Goal: Obtain resource: Download file/media

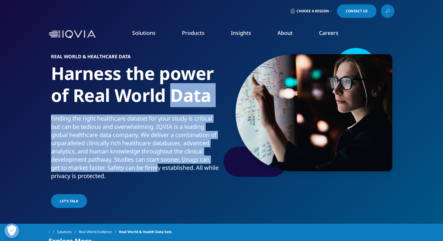
drag, startPoint x: 171, startPoint y: 105, endPoint x: 157, endPoint y: 166, distance: 62.5
click at [157, 166] on div "Real World & Healthcare Data Harness the power of Real World Data Finding the r…" at bounding box center [137, 131] width 172 height 155
click at [157, 166] on p "Finding the right healthcare dataset for your study is critical but can be tedi…" at bounding box center [135, 149] width 169 height 69
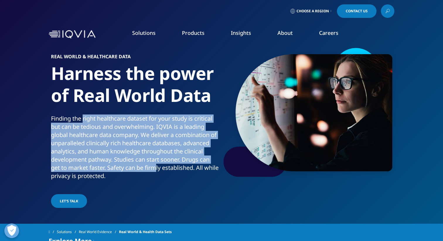
drag, startPoint x: 152, startPoint y: 172, endPoint x: 82, endPoint y: 121, distance: 86.7
click at [82, 121] on p "Finding the right healthcare dataset for your study is critical but can be tedi…" at bounding box center [135, 149] width 169 height 69
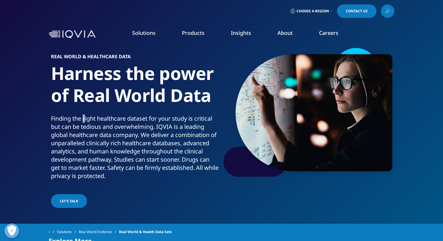
click at [82, 121] on p "Finding the right healthcare dataset for your study is critical but can be tedi…" at bounding box center [135, 149] width 169 height 69
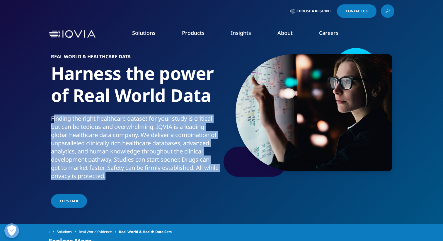
click at [82, 121] on p "Finding the right healthcare dataset for your study is critical but can be tedi…" at bounding box center [135, 149] width 169 height 69
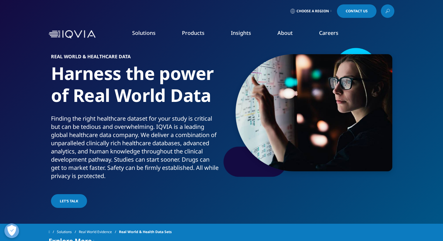
click at [93, 157] on p "Finding the right healthcare dataset for your study is critical but can be tedi…" at bounding box center [135, 149] width 169 height 69
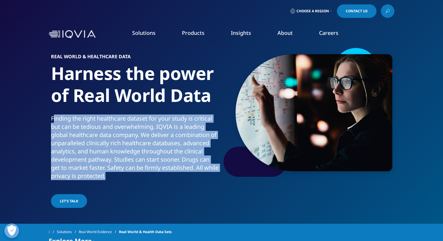
click at [93, 157] on p "Finding the right healthcare dataset for your study is critical but can be tedi…" at bounding box center [135, 149] width 169 height 69
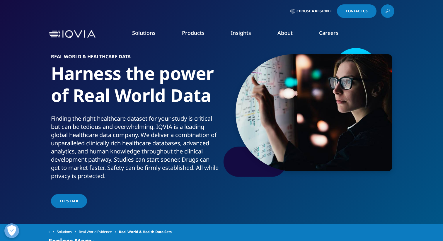
click at [131, 172] on p "Finding the right healthcare dataset for your study is critical but can be tedi…" at bounding box center [135, 149] width 169 height 69
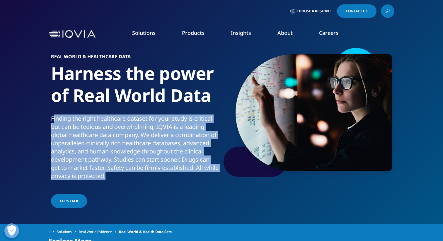
click at [131, 172] on p "Finding the right healthcare dataset for your study is critical but can be tedi…" at bounding box center [135, 149] width 169 height 69
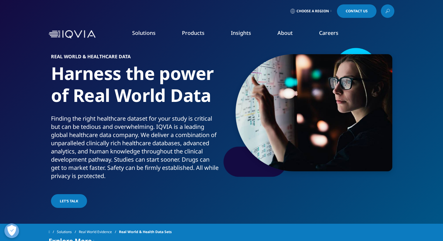
click at [129, 186] on div "Real World & Healthcare Data Harness the power of Real World Data Finding the r…" at bounding box center [137, 131] width 172 height 155
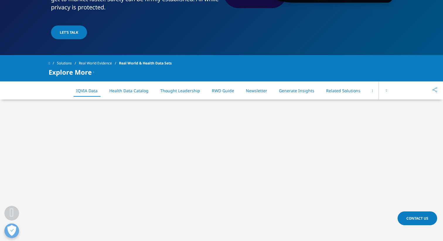
scroll to position [189, 0]
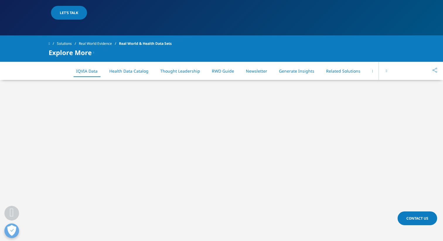
click at [384, 72] on button at bounding box center [387, 71] width 16 height 18
click at [309, 70] on link "Related Solutions" at bounding box center [316, 71] width 34 height 6
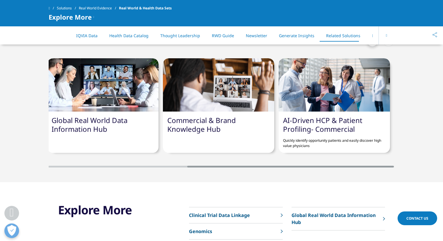
scroll to position [0, 233]
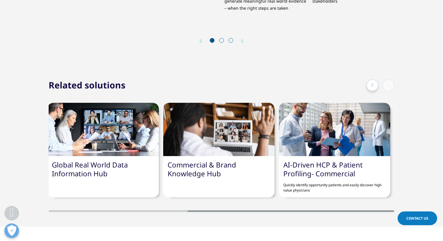
scroll to position [189, 0]
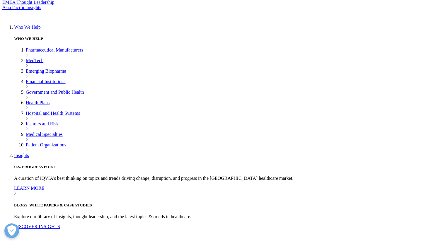
scroll to position [132, 0]
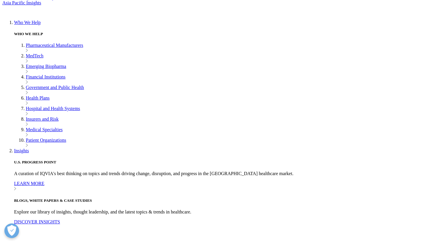
drag, startPoint x: 226, startPoint y: 107, endPoint x: 236, endPoint y: 178, distance: 71.3
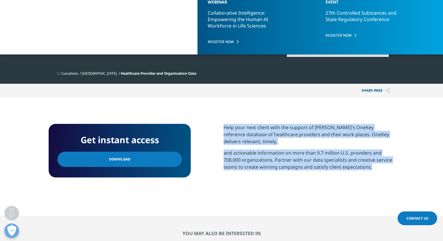
click at [236, 178] on section "Help your next client with the support of IQVIA's OneKey reference database of …" at bounding box center [309, 157] width 171 height 66
drag, startPoint x: 236, startPoint y: 178, endPoint x: 235, endPoint y: 117, distance: 60.7
click at [235, 117] on section "Get instant access Download Help your next client with the support of IQVIA's O…" at bounding box center [221, 157] width 443 height 118
drag, startPoint x: 235, startPoint y: 117, endPoint x: 235, endPoint y: 177, distance: 59.8
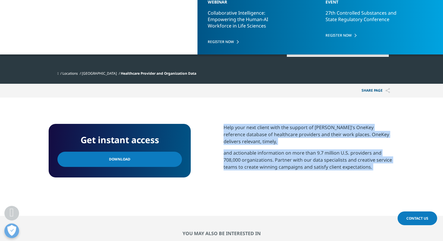
click at [235, 177] on section "Get instant access Download Help your next client with the support of IQVIA's O…" at bounding box center [221, 157] width 443 height 118
click at [235, 177] on section "Help your next client with the support of IQVIA's OneKey reference database of …" at bounding box center [309, 157] width 171 height 66
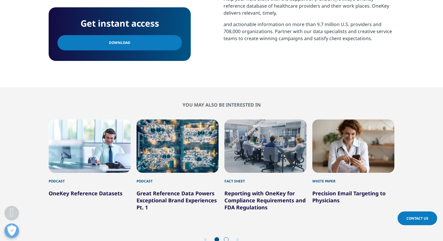
scroll to position [259, 0]
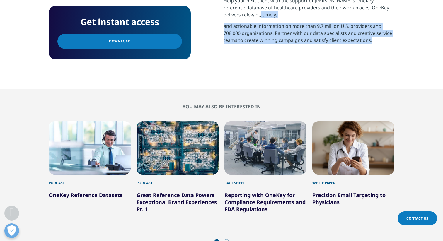
drag, startPoint x: 264, startPoint y: 12, endPoint x: 261, endPoint y: 46, distance: 34.2
click at [261, 46] on div "Help your next client with the support of IQVIA's OneKey reference database of …" at bounding box center [309, 22] width 171 height 51
click at [261, 46] on p "and actionable information on more than 9.7 million U.S. providers and 708,000 …" at bounding box center [309, 36] width 171 height 26
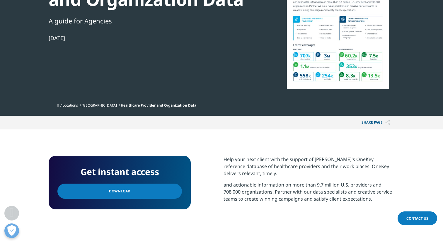
scroll to position [161, 0]
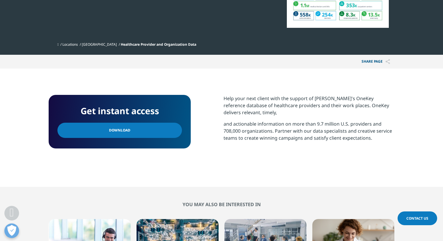
click at [157, 126] on link "Download" at bounding box center [119, 130] width 125 height 15
click at [209, 105] on div "Get instant access Download Help your next client with the support of IQVIA's O…" at bounding box center [222, 128] width 346 height 66
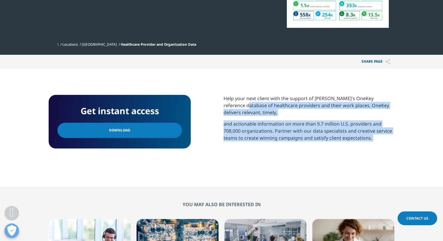
drag, startPoint x: 209, startPoint y: 105, endPoint x: 225, endPoint y: 155, distance: 53.3
click at [225, 155] on div "Get instant access Download Help your next client with the support of IQVIA's O…" at bounding box center [222, 128] width 346 height 66
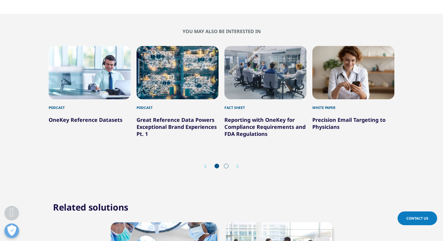
scroll to position [338, 0]
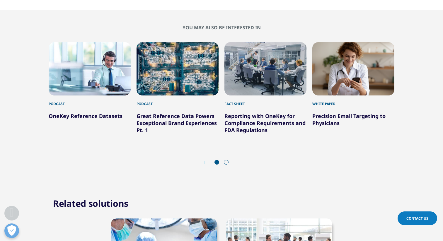
click at [239, 162] on icon "Next slide" at bounding box center [238, 163] width 2 height 5
